Goal: Task Accomplishment & Management: Use online tool/utility

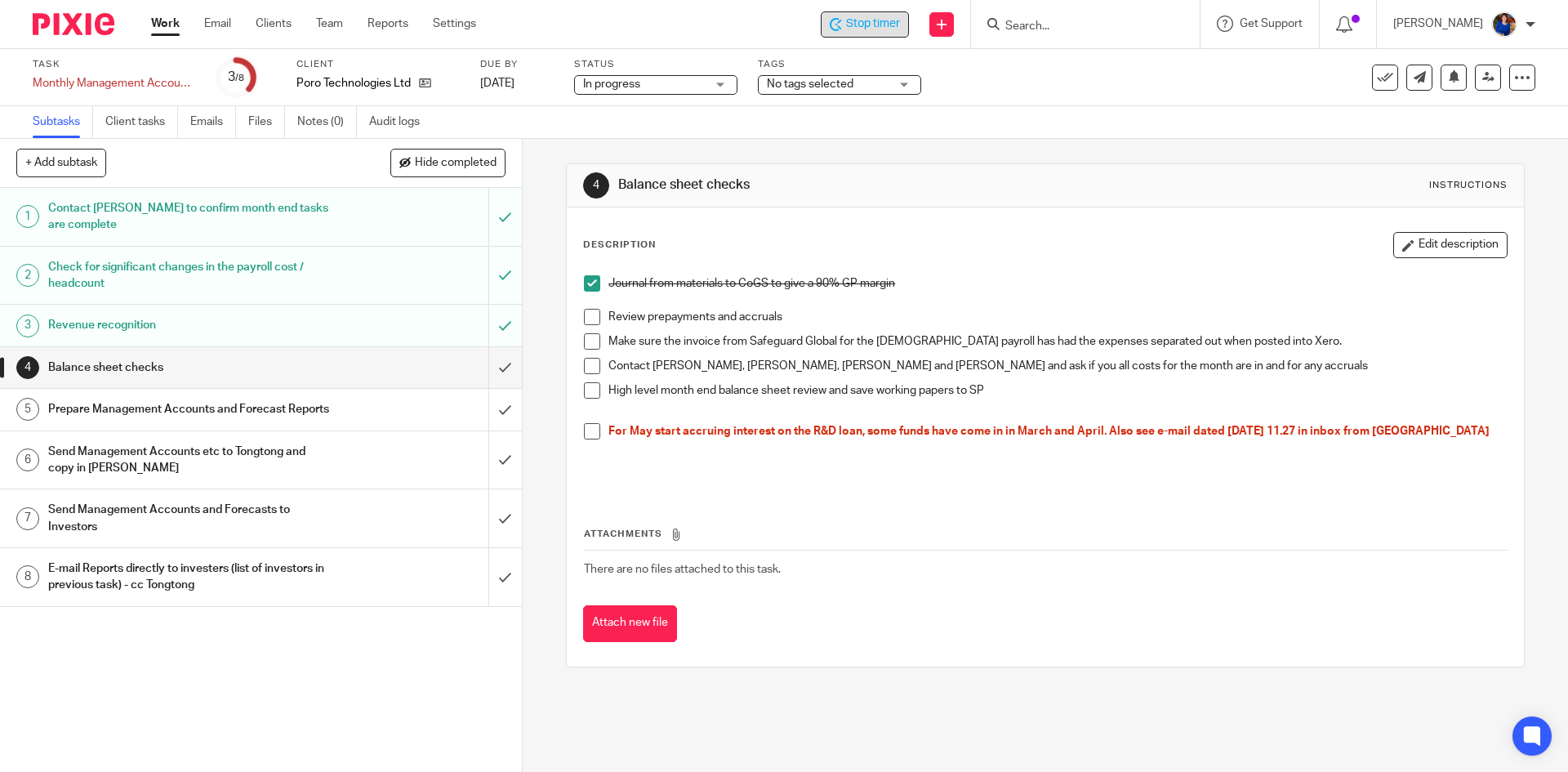
click at [878, 22] on span "Stop timer" at bounding box center [873, 24] width 54 height 17
click at [1086, 21] on input "Search" at bounding box center [1077, 27] width 147 height 15
type input "i"
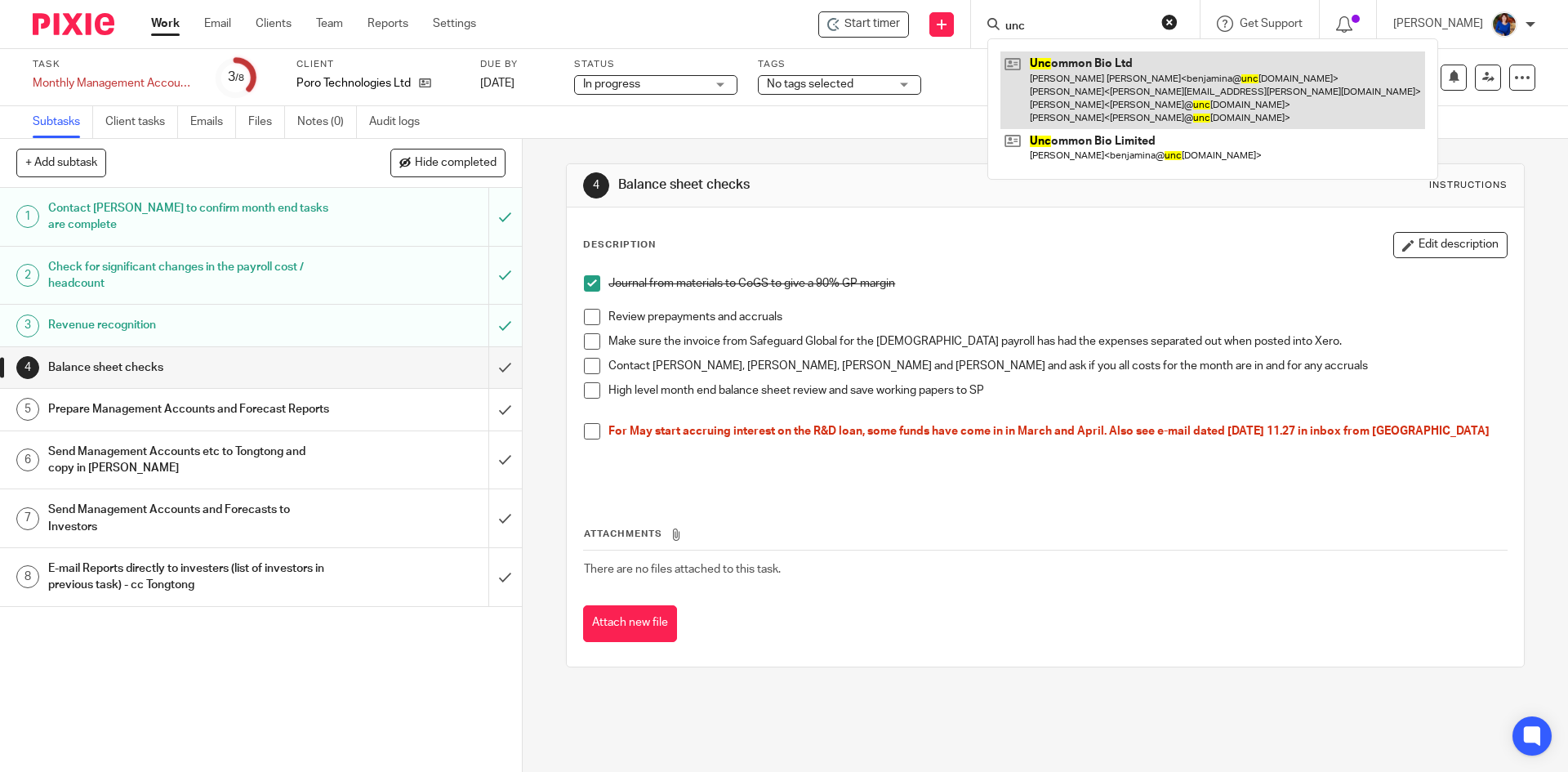
type input "unc"
click at [1067, 81] on link at bounding box center [1213, 90] width 424 height 77
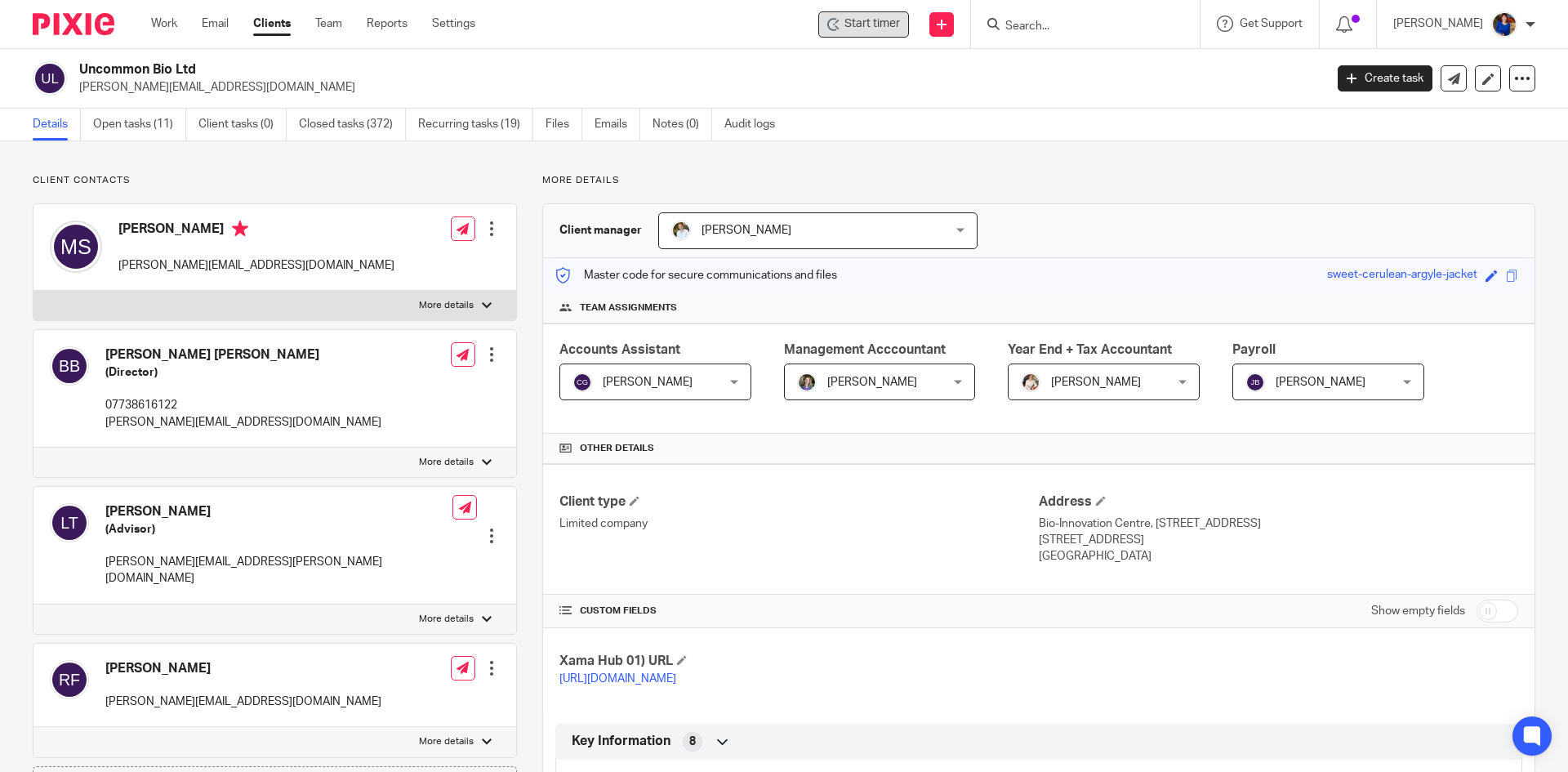
click at [881, 24] on span "Start timer" at bounding box center [873, 24] width 56 height 17
click at [888, 30] on span "Start timer" at bounding box center [873, 24] width 56 height 17
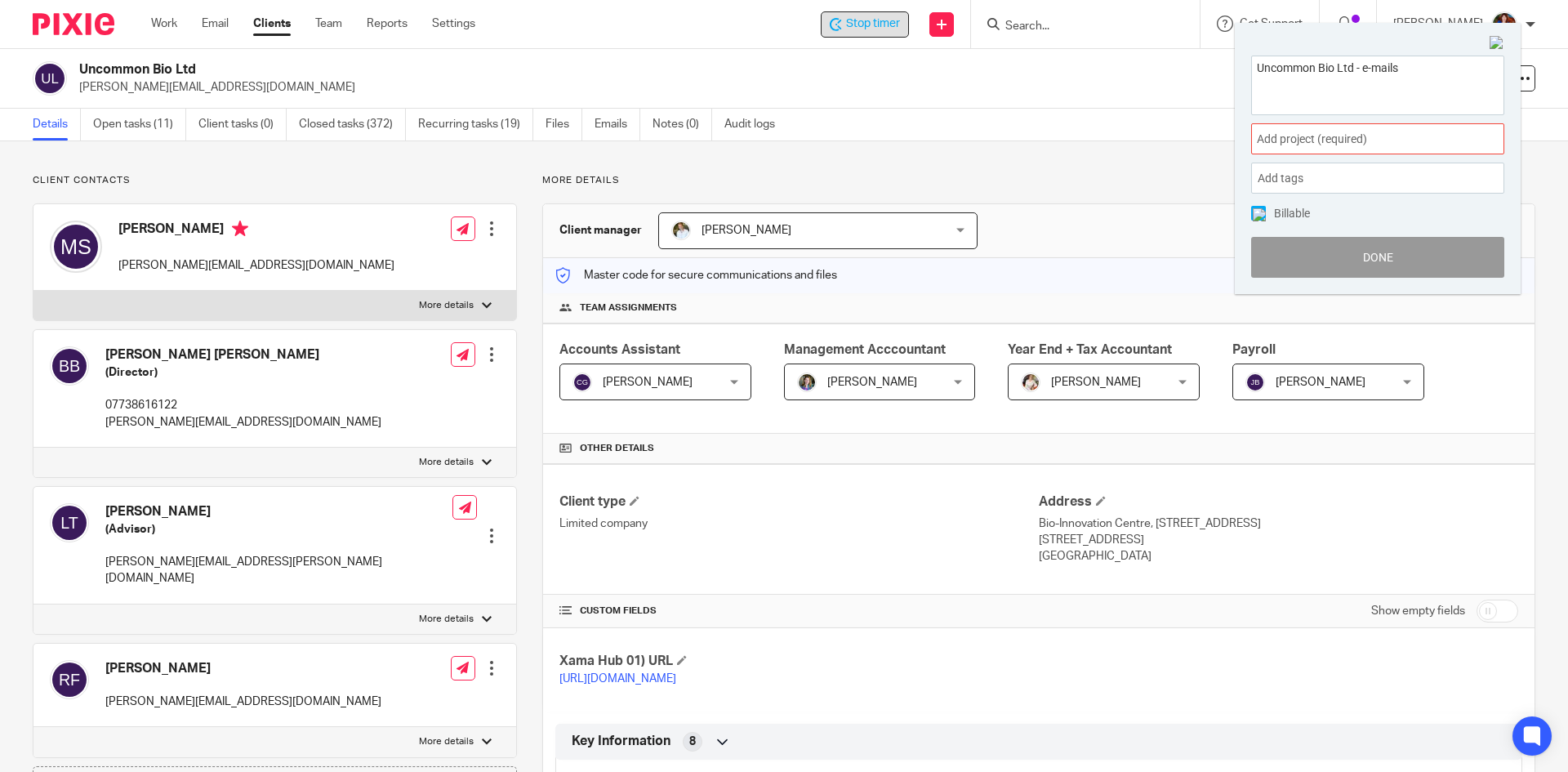
type textarea "Uncommon Bio Ltd - e-mails"
click at [1309, 140] on span "Add project (required) :" at bounding box center [1360, 139] width 206 height 17
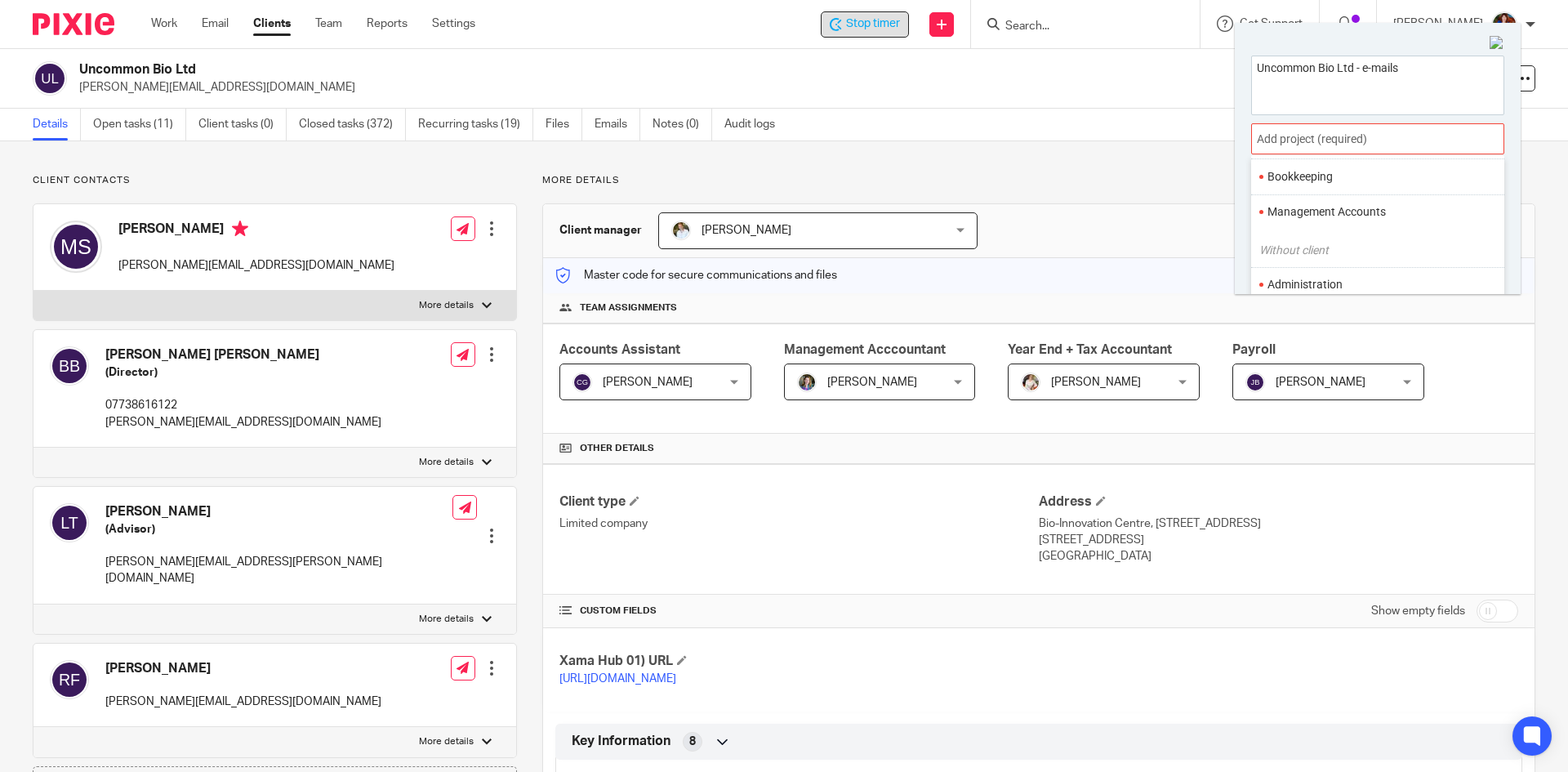
scroll to position [163, 0]
click at [1329, 199] on li "Administration" at bounding box center [1374, 203] width 214 height 17
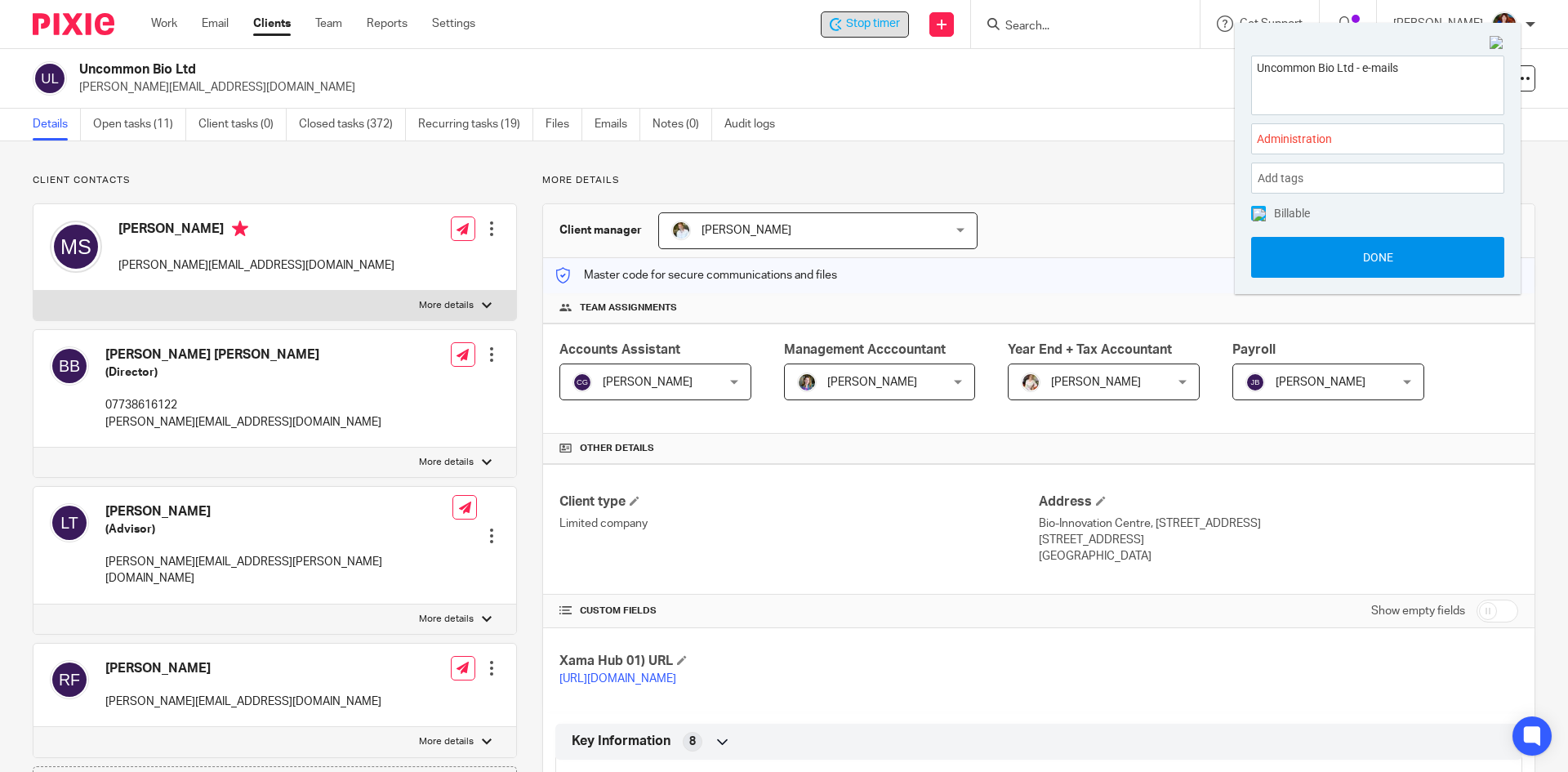
drag, startPoint x: 1259, startPoint y: 212, endPoint x: 1274, endPoint y: 266, distance: 56.0
click at [1259, 214] on img at bounding box center [1259, 214] width 13 height 13
click at [1279, 271] on button "Done" at bounding box center [1378, 257] width 253 height 41
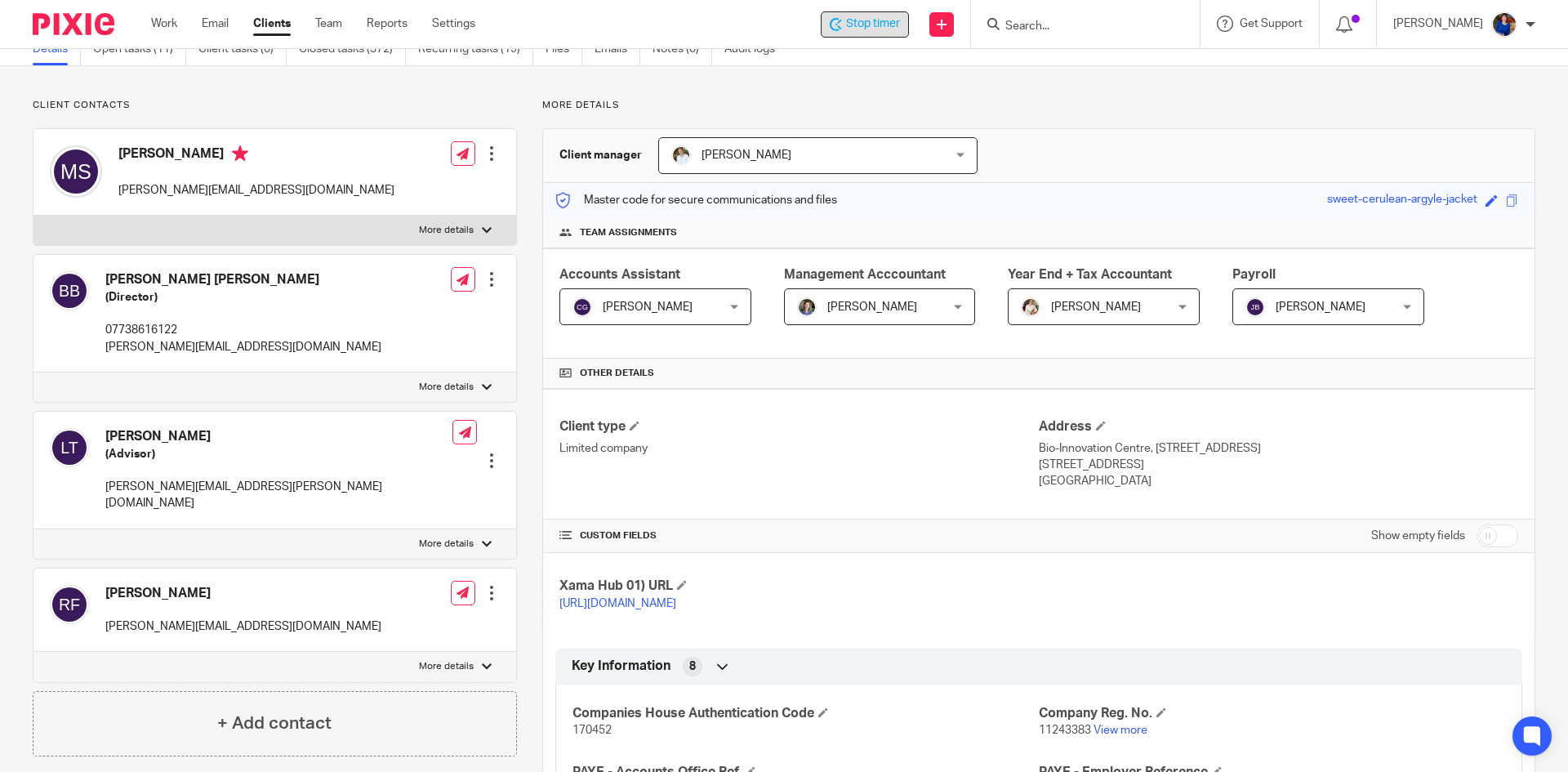
scroll to position [0, 0]
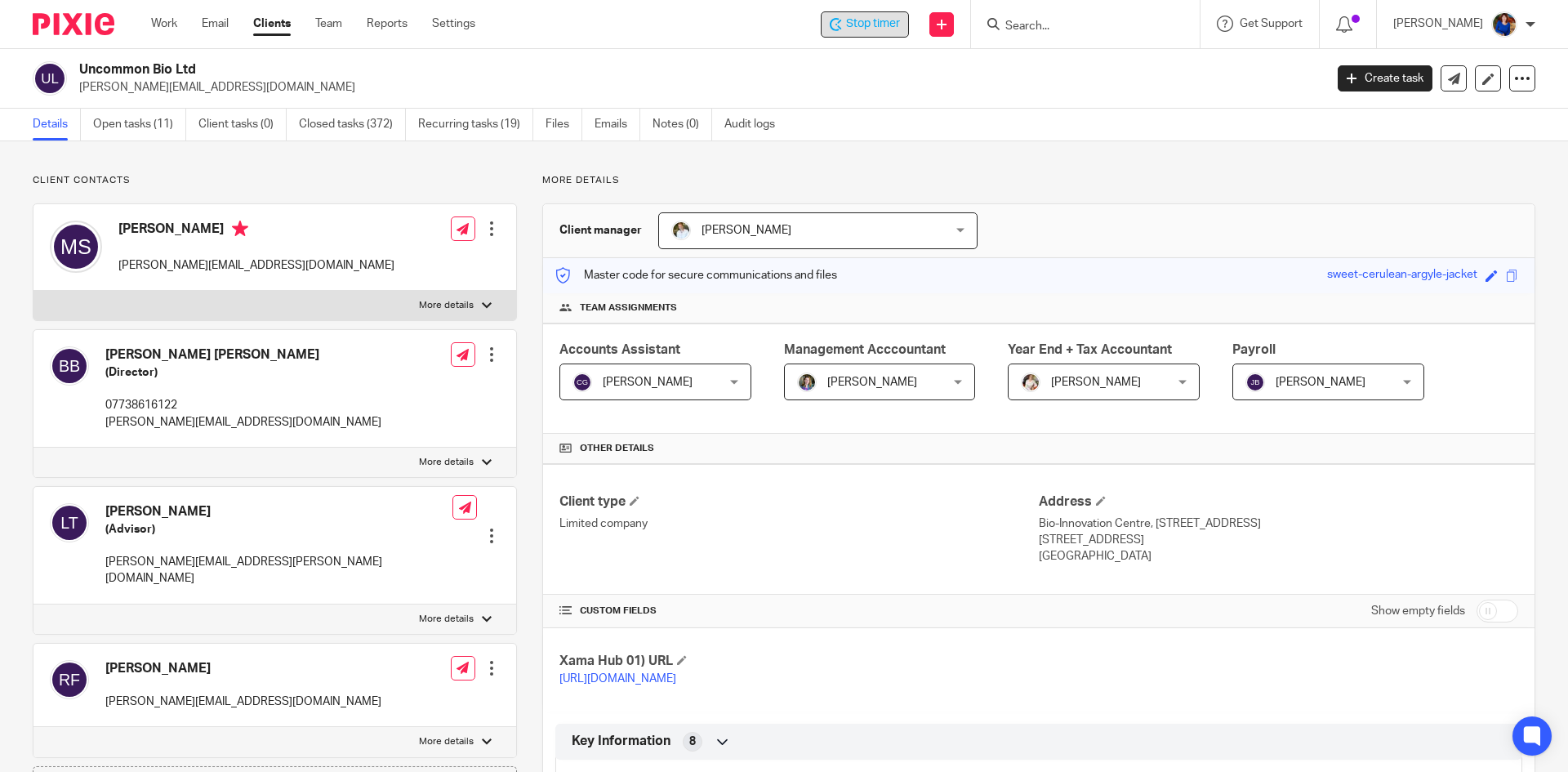
click at [842, 23] on div "Stop timer" at bounding box center [865, 24] width 70 height 17
